Goal: Information Seeking & Learning: Learn about a topic

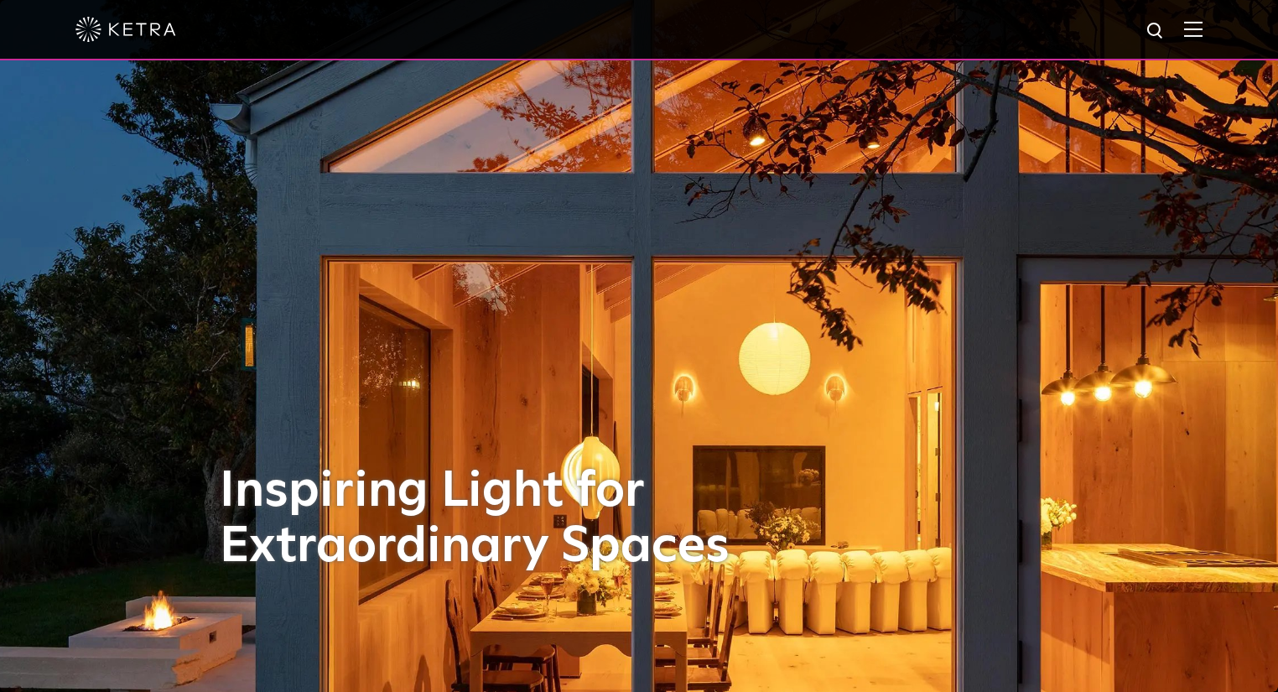
click at [1202, 30] on img at bounding box center [1193, 29] width 18 height 16
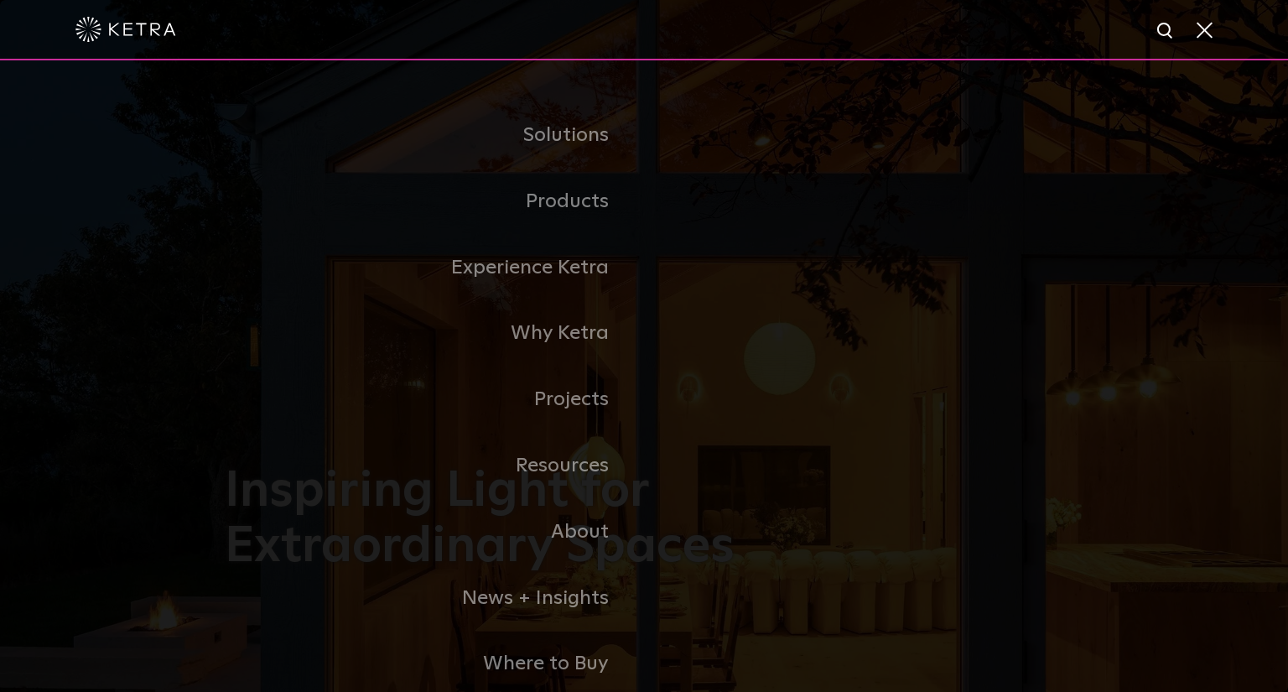
click at [0, 0] on link "Residential Products" at bounding box center [0, 0] width 0 height 0
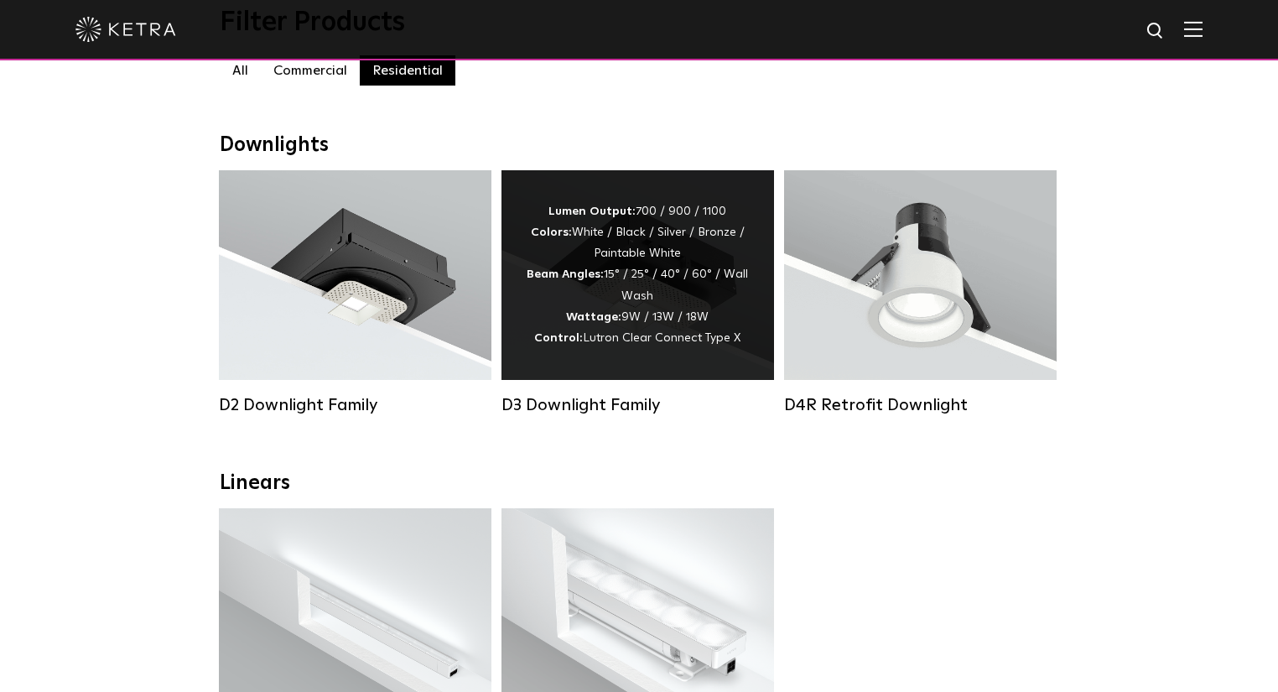
scroll to position [201, 0]
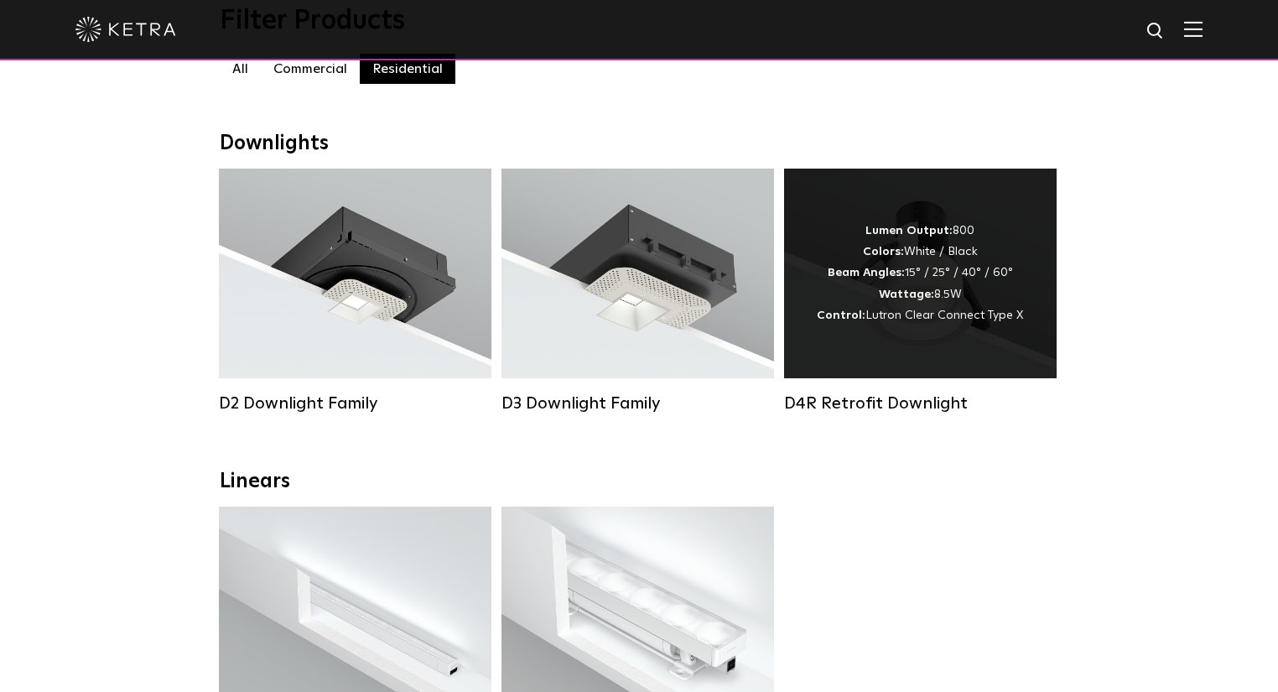
click at [912, 236] on strong "Lumen Output:" at bounding box center [908, 231] width 87 height 12
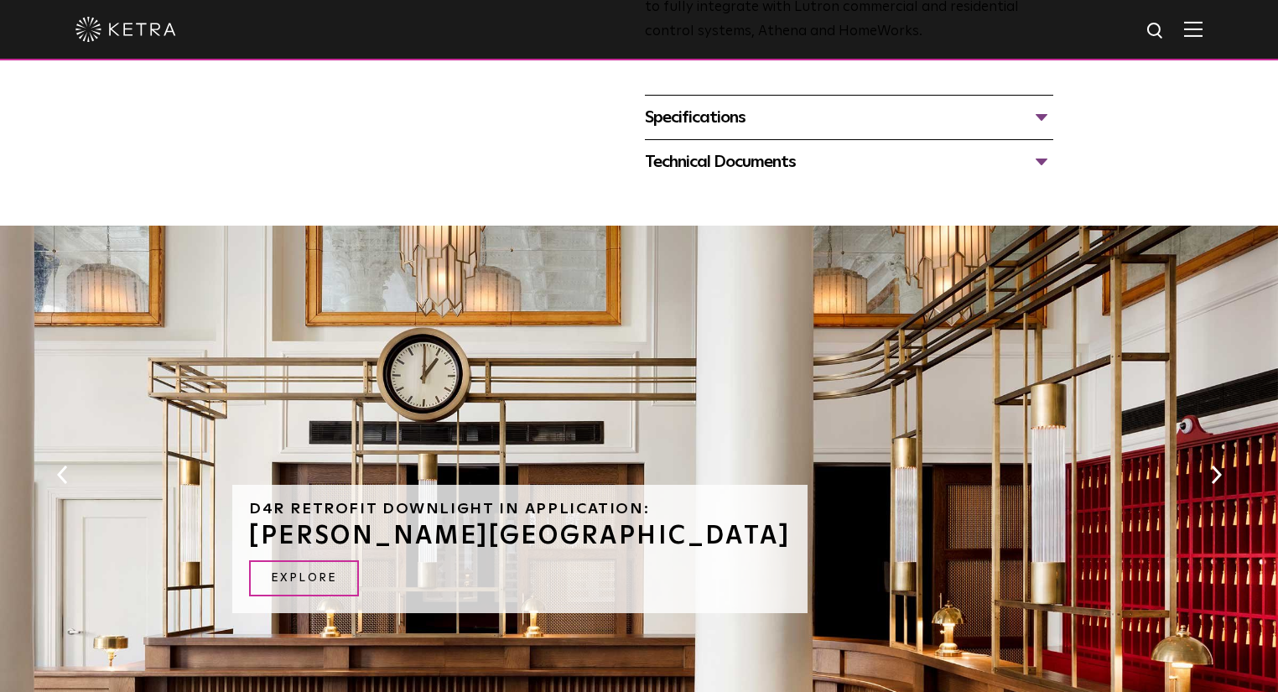
scroll to position [604, 0]
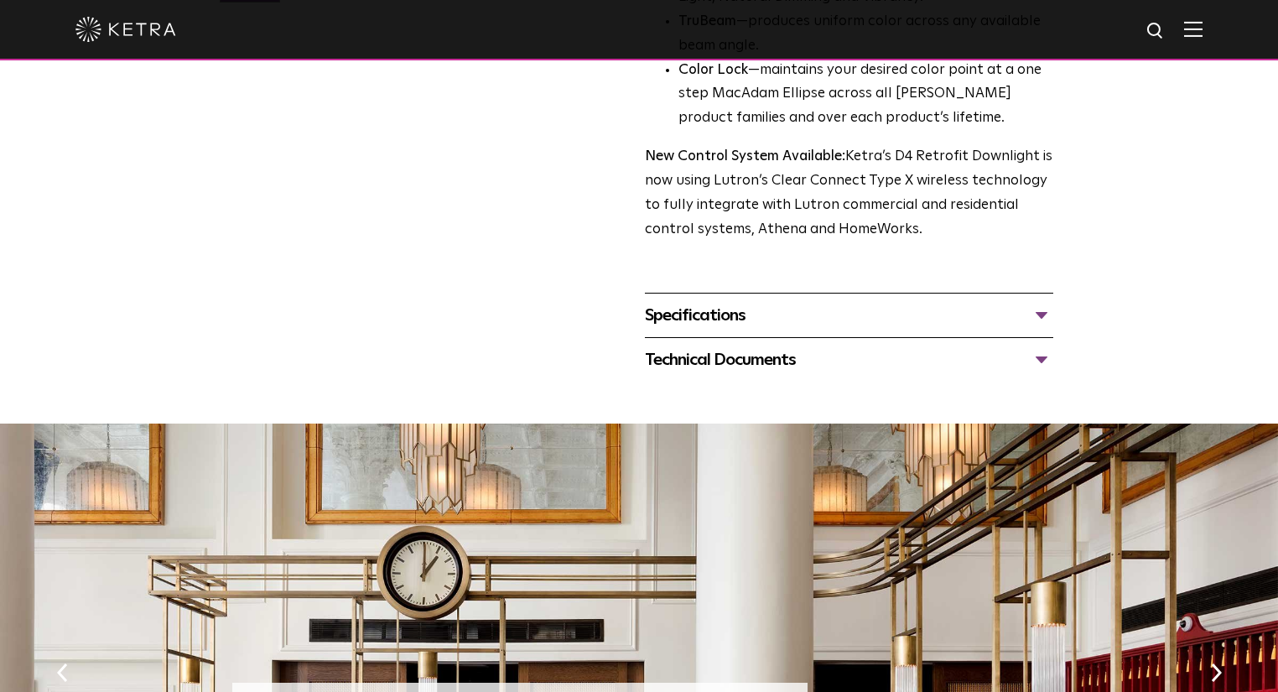
click at [696, 317] on div "Specifications" at bounding box center [849, 315] width 408 height 27
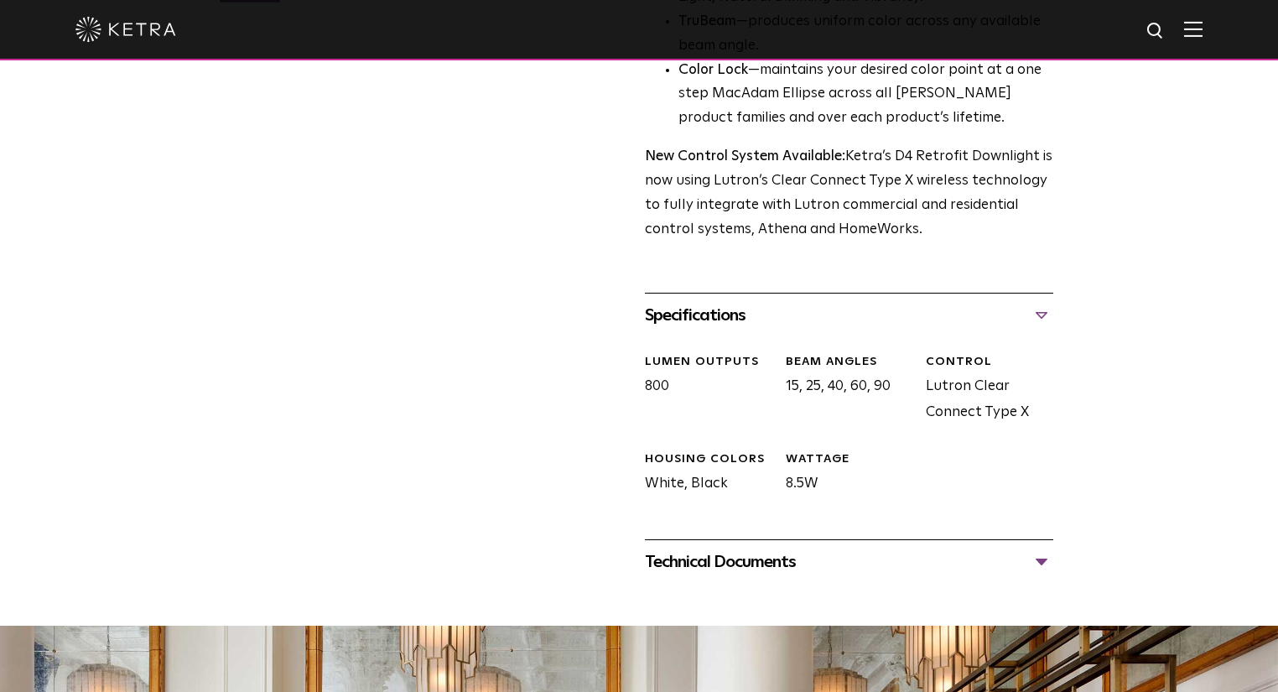
click at [724, 548] on div "Technical Documents" at bounding box center [849, 561] width 408 height 27
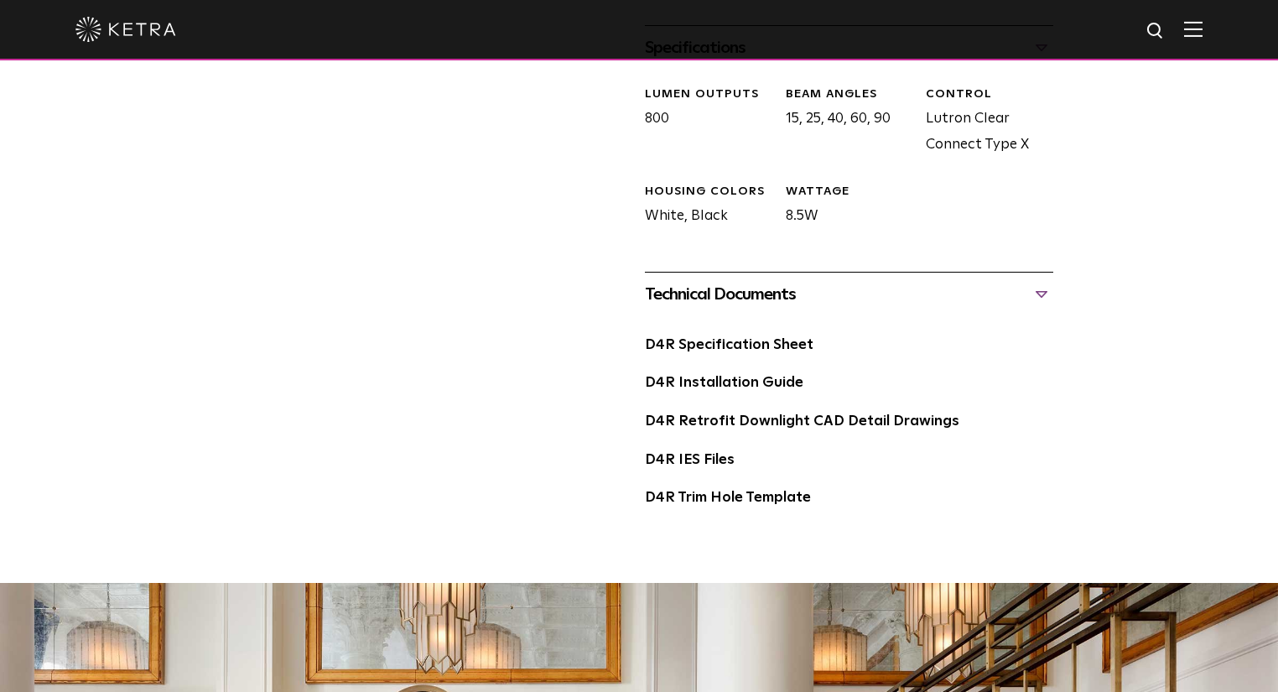
scroll to position [872, 0]
click at [719, 345] on link "D4R Specification Sheet" at bounding box center [729, 344] width 169 height 14
